Goal: Task Accomplishment & Management: Complete application form

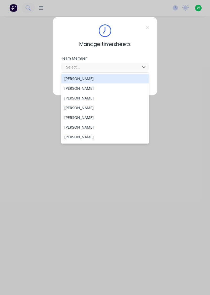
click at [86, 138] on div "[PERSON_NAME]" at bounding box center [105, 137] width 88 height 10
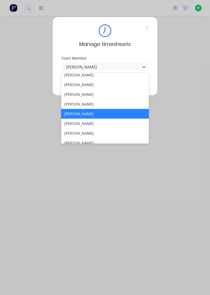
scroll to position [23, 0]
click at [91, 133] on div "[PERSON_NAME]" at bounding box center [105, 133] width 88 height 10
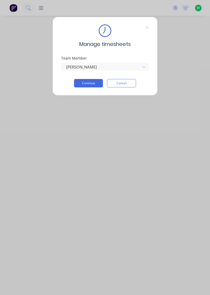
click at [91, 83] on button "Continue" at bounding box center [88, 83] width 29 height 8
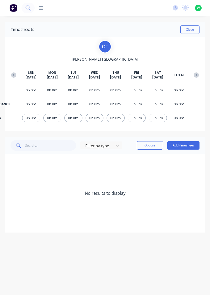
click at [185, 146] on button "Add timesheet" at bounding box center [183, 145] width 32 height 8
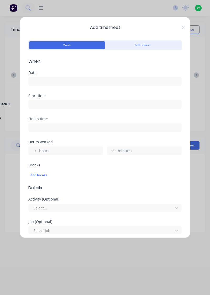
click at [45, 82] on input at bounding box center [105, 81] width 153 height 8
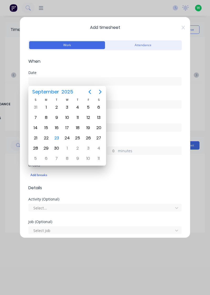
click at [56, 137] on div "23" at bounding box center [57, 138] width 8 height 8
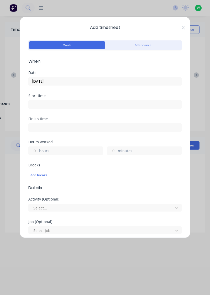
type input "[DATE]"
click at [34, 151] on input "hours" at bounding box center [33, 151] width 9 height 8
type input "1"
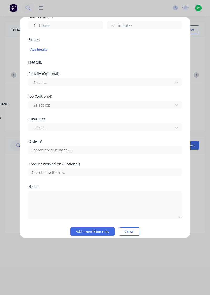
scroll to position [130, 0]
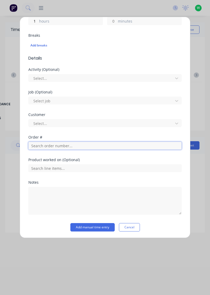
click at [45, 146] on input "text" at bounding box center [104, 146] width 153 height 8
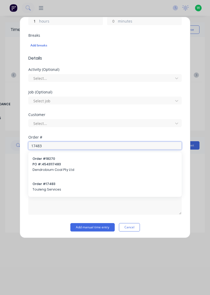
type input "17483"
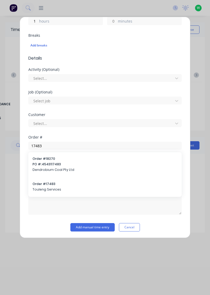
click at [49, 187] on span "Touleng Services" at bounding box center [105, 189] width 145 height 5
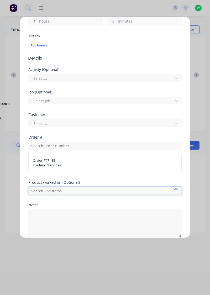
click at [52, 189] on input "text" at bounding box center [104, 191] width 153 height 8
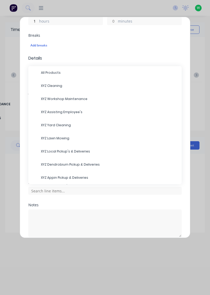
click at [66, 112] on span "XYZ Assisting Employee's" at bounding box center [109, 112] width 136 height 5
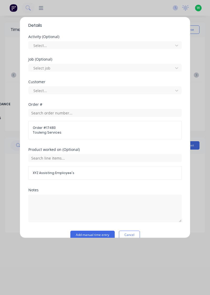
scroll to position [170, 0]
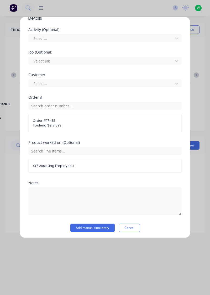
click at [93, 228] on button "Add manual time entry" at bounding box center [92, 228] width 44 height 8
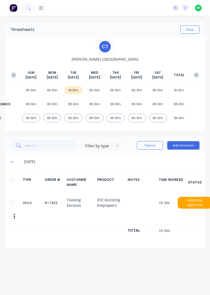
click at [185, 143] on button "Add timesheet" at bounding box center [183, 145] width 32 height 8
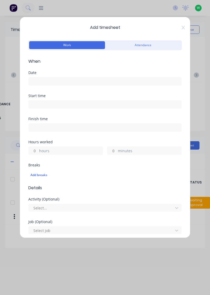
click at [51, 82] on input at bounding box center [105, 81] width 153 height 8
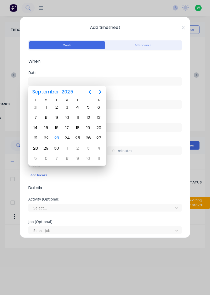
click at [59, 138] on div "23" at bounding box center [57, 138] width 8 height 8
type input "[DATE]"
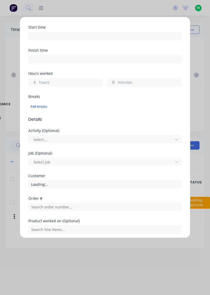
scroll to position [67, 0]
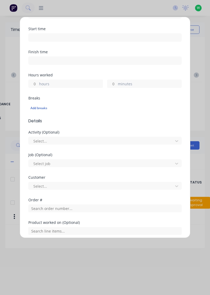
click at [33, 83] on input "hours" at bounding box center [33, 84] width 9 height 8
type input "8"
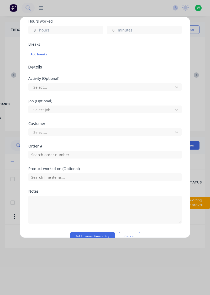
scroll to position [130, 0]
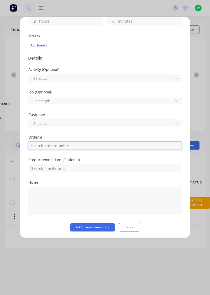
click at [44, 146] on input "text" at bounding box center [104, 146] width 153 height 8
type input "17943"
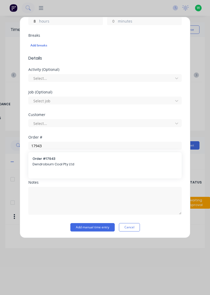
click at [46, 162] on span "Dendrobium Coal Pty Ltd" at bounding box center [105, 164] width 145 height 5
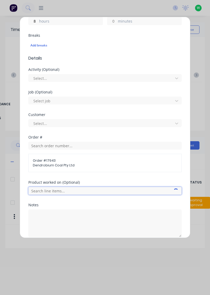
click at [60, 192] on input "text" at bounding box center [104, 191] width 153 height 8
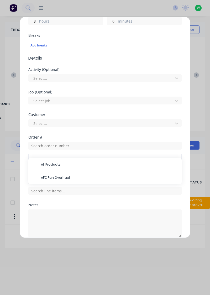
click at [60, 178] on span "AFC Pan Overhaul" at bounding box center [109, 177] width 136 height 5
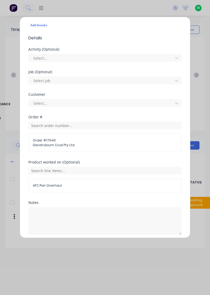
scroll to position [170, 0]
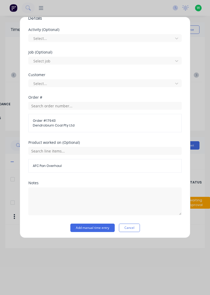
click at [98, 228] on button "Add manual time entry" at bounding box center [92, 228] width 44 height 8
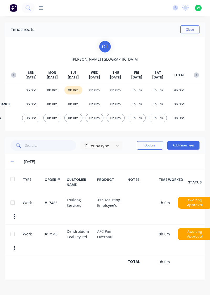
click at [183, 146] on button "Add timesheet" at bounding box center [183, 145] width 32 height 8
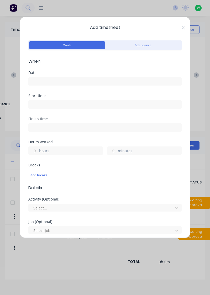
click at [41, 81] on input at bounding box center [105, 81] width 153 height 8
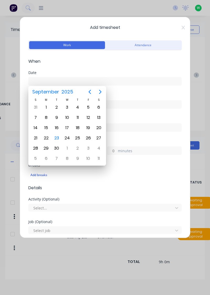
click at [45, 139] on div "22" at bounding box center [46, 138] width 8 height 8
type input "[DATE]"
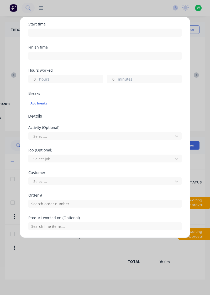
scroll to position [72, 0]
click at [32, 79] on input "hours" at bounding box center [33, 79] width 9 height 8
type input "8"
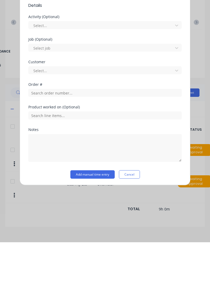
scroll to position [113, 0]
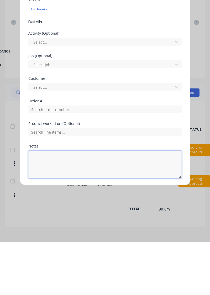
click at [44, 217] on textarea at bounding box center [104, 217] width 153 height 28
type textarea "Annual leave"
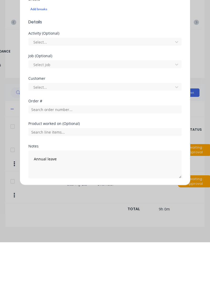
click at [87, 244] on button "Add manual time entry" at bounding box center [92, 244] width 44 height 8
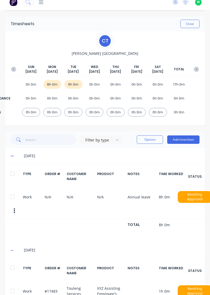
scroll to position [0, 0]
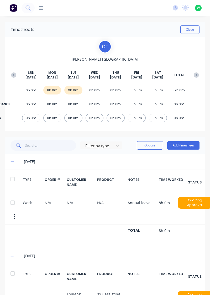
click at [194, 30] on button "Close" at bounding box center [189, 29] width 19 height 8
